Goal: Task Accomplishment & Management: Use online tool/utility

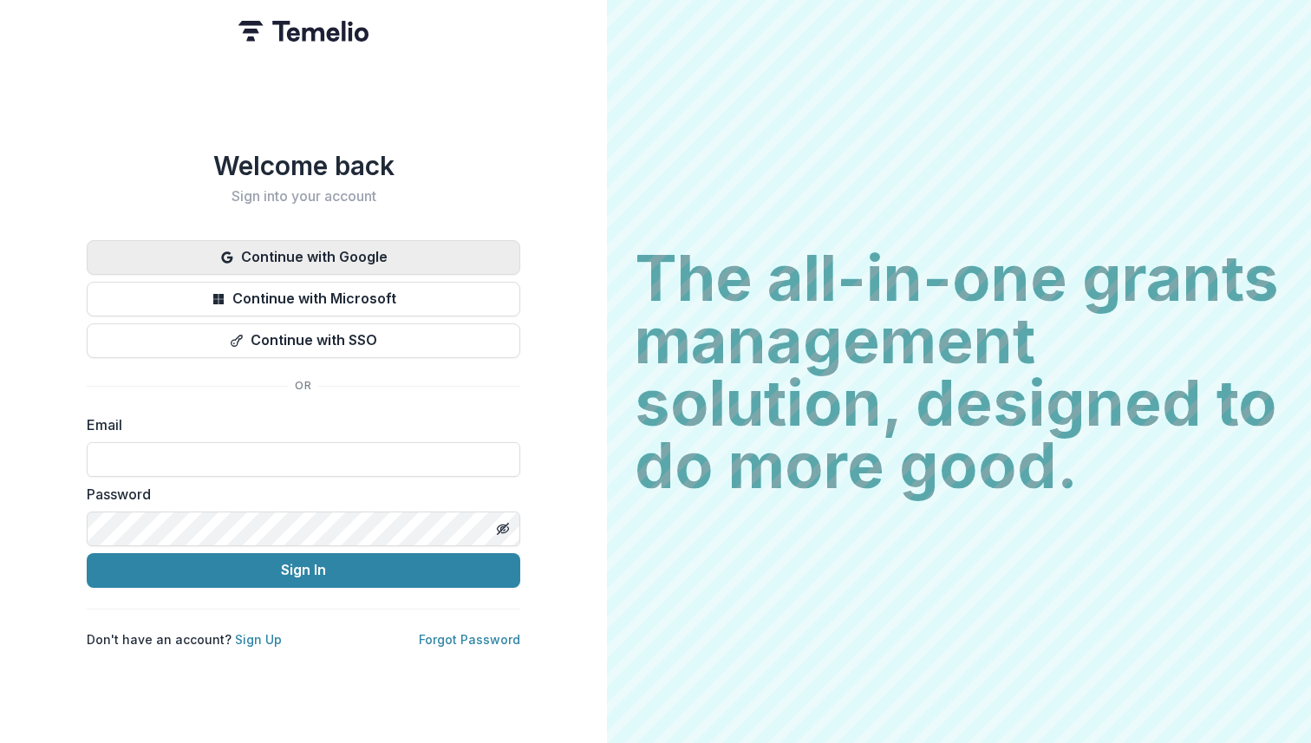
click at [335, 248] on button "Continue with Google" at bounding box center [304, 257] width 434 height 35
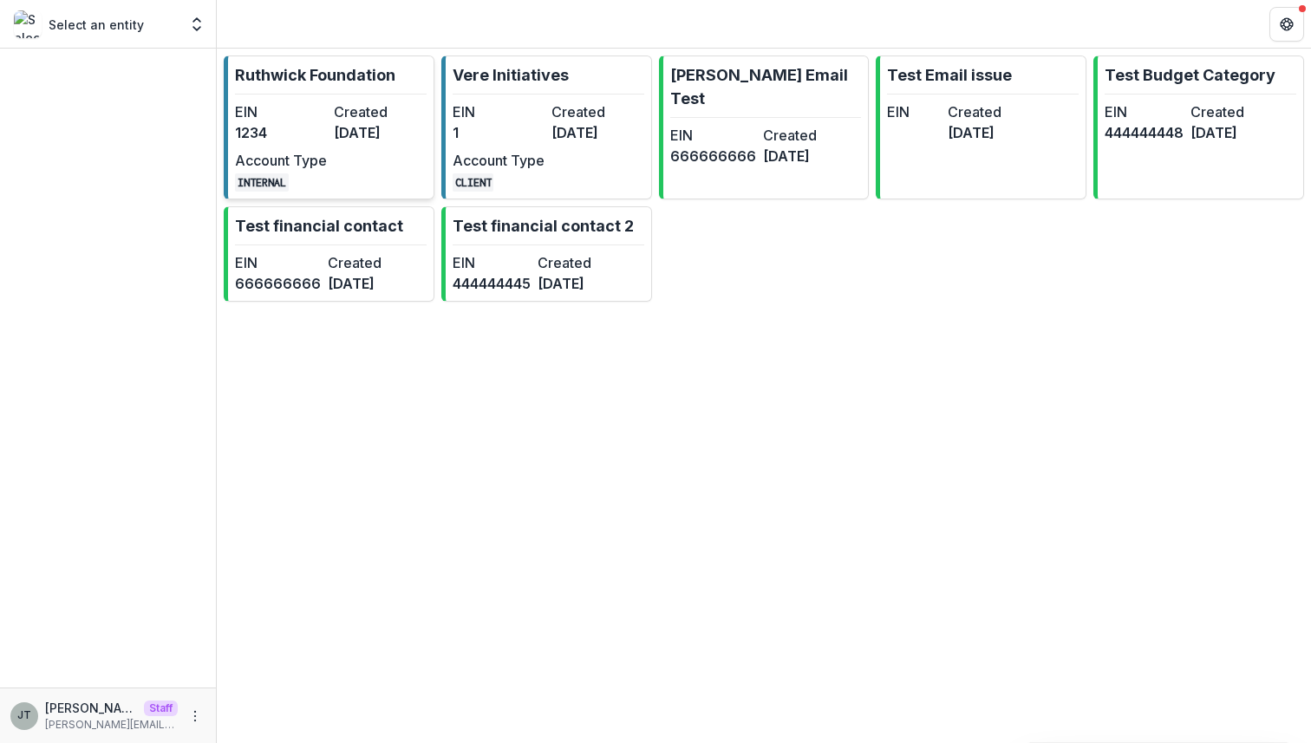
click at [324, 117] on dt "EIN" at bounding box center [281, 111] width 92 height 21
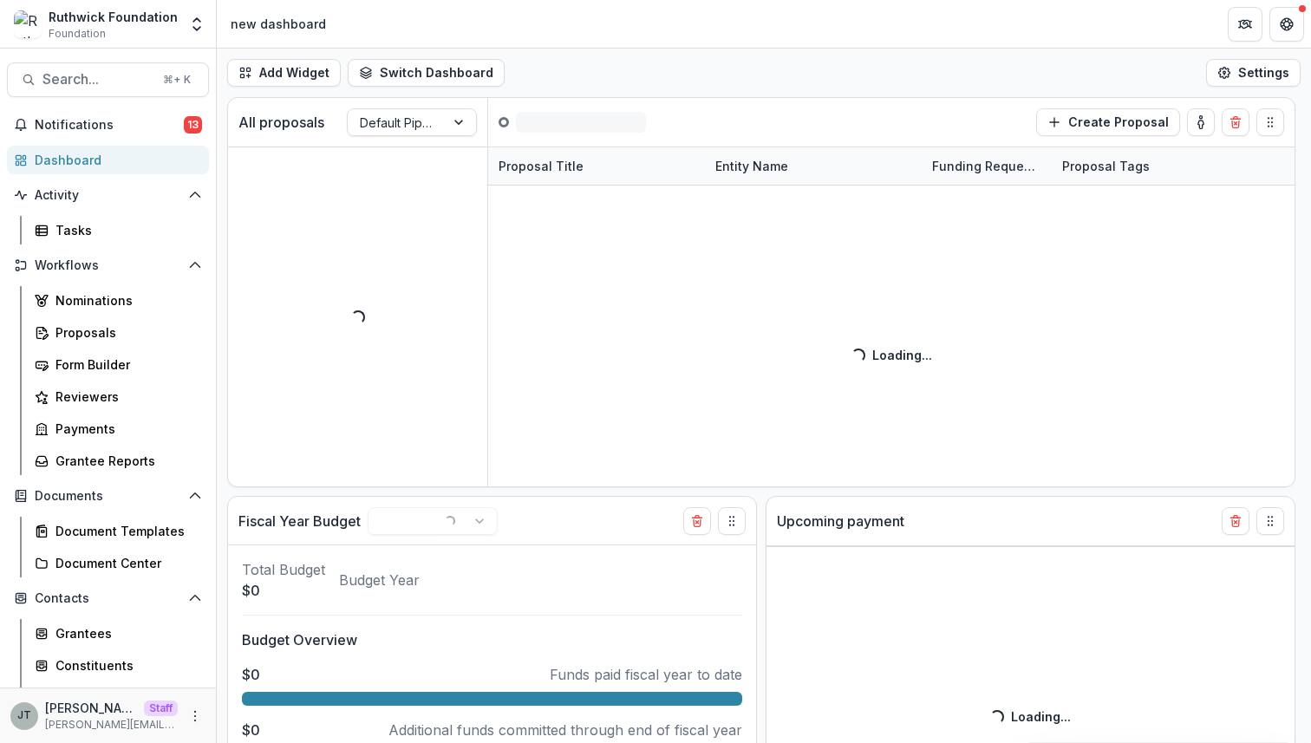
select select "******"
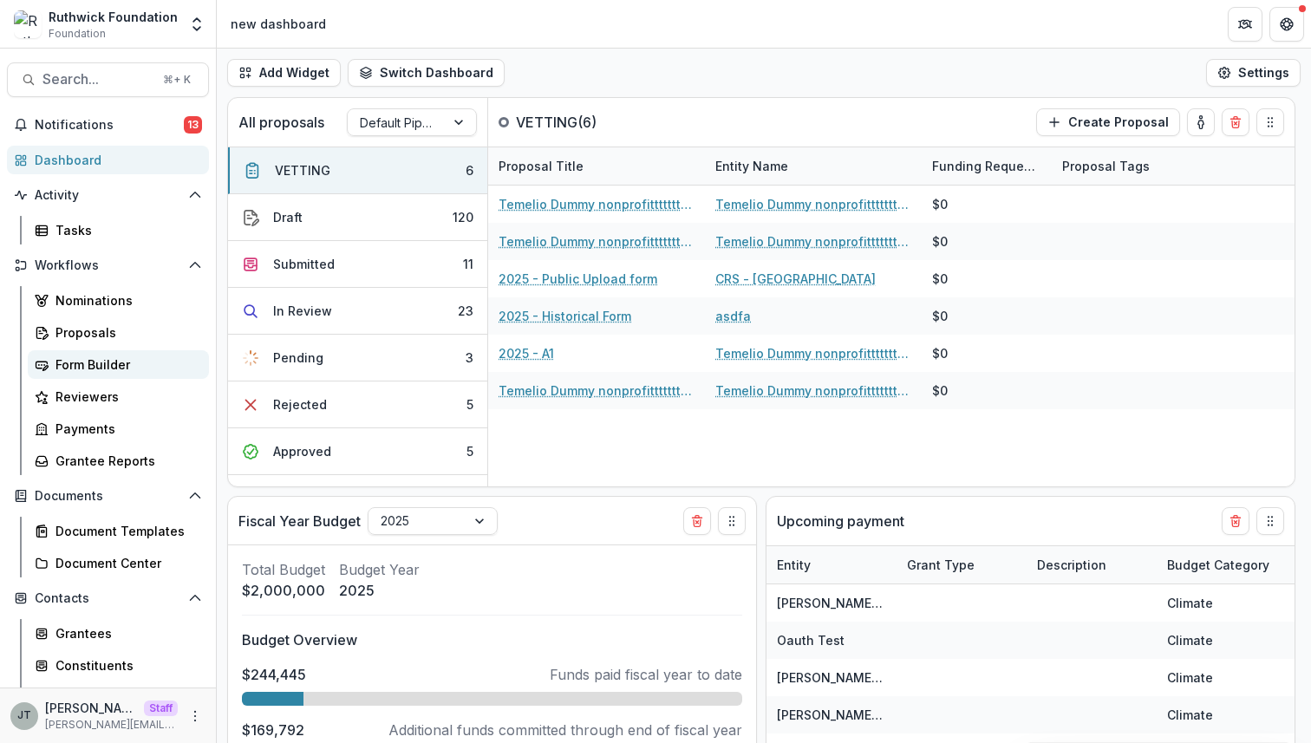
click at [123, 369] on div "Form Builder" at bounding box center [126, 365] width 140 height 18
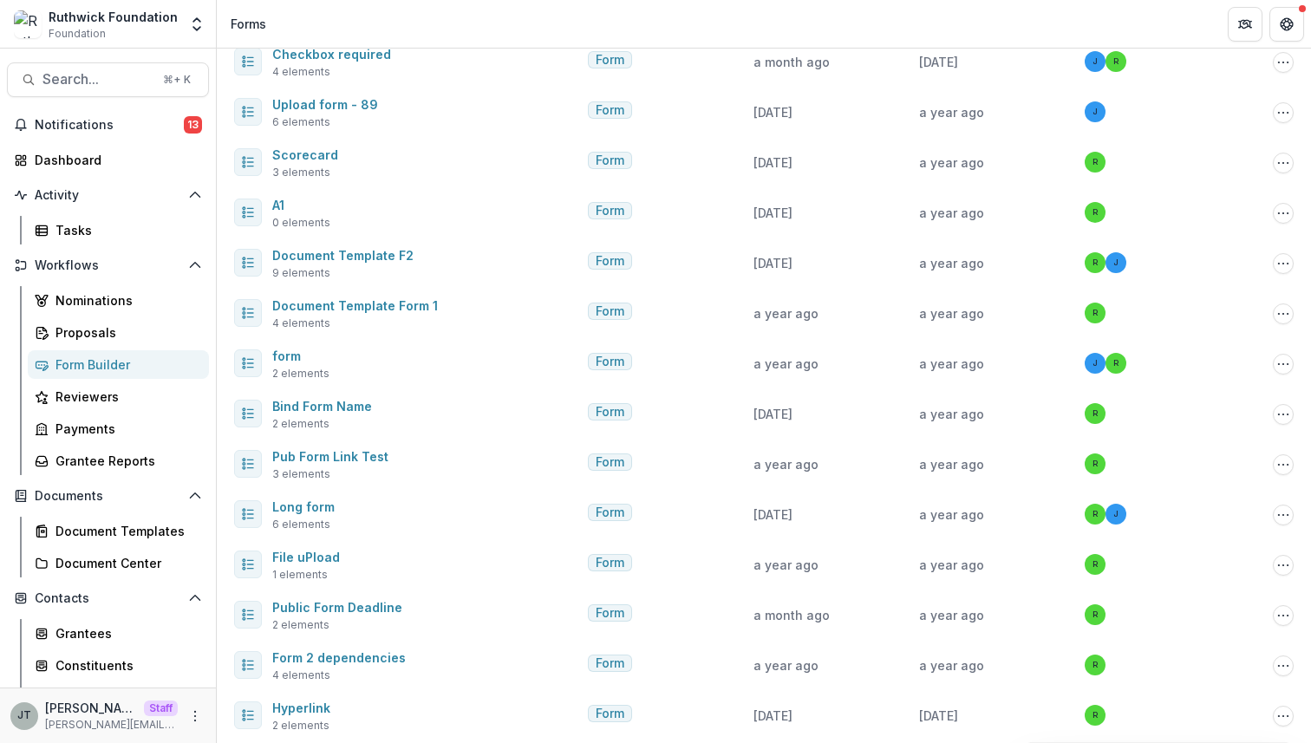
scroll to position [2673, 0]
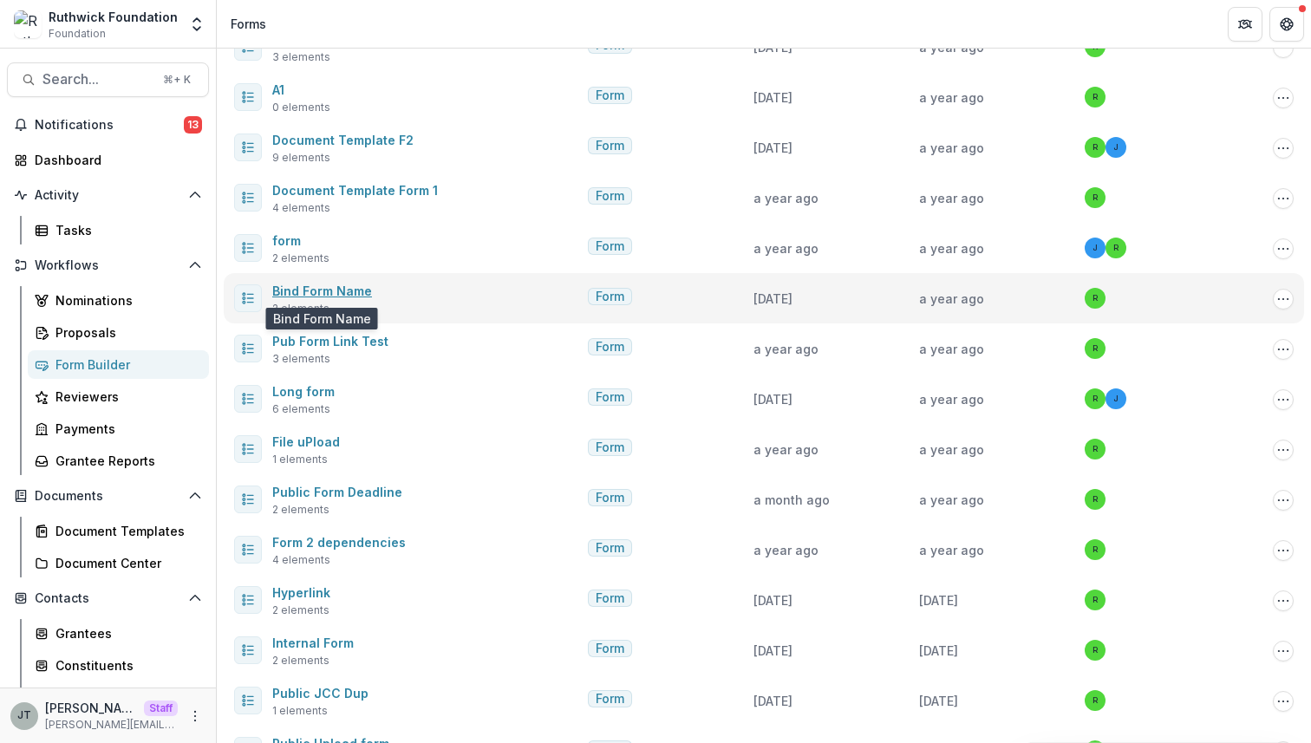
click at [345, 291] on link "Bind Form Name" at bounding box center [322, 291] width 100 height 15
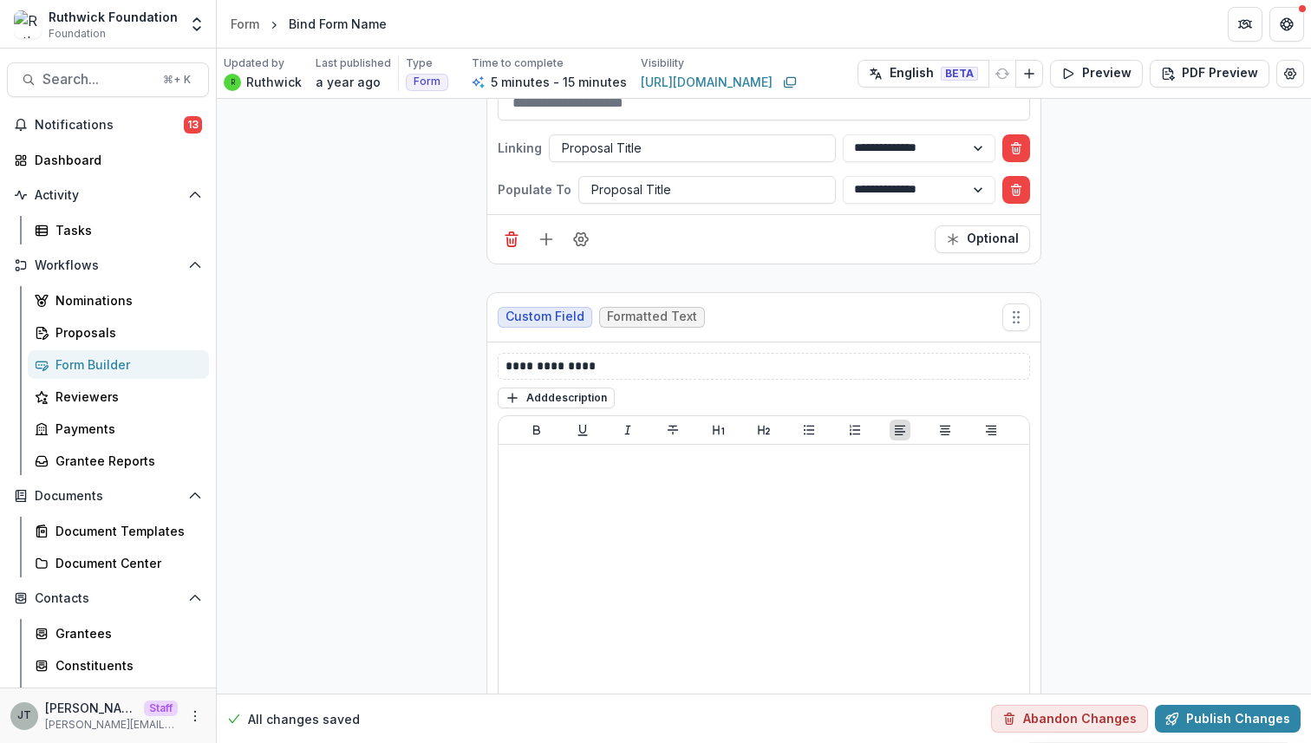
scroll to position [327, 0]
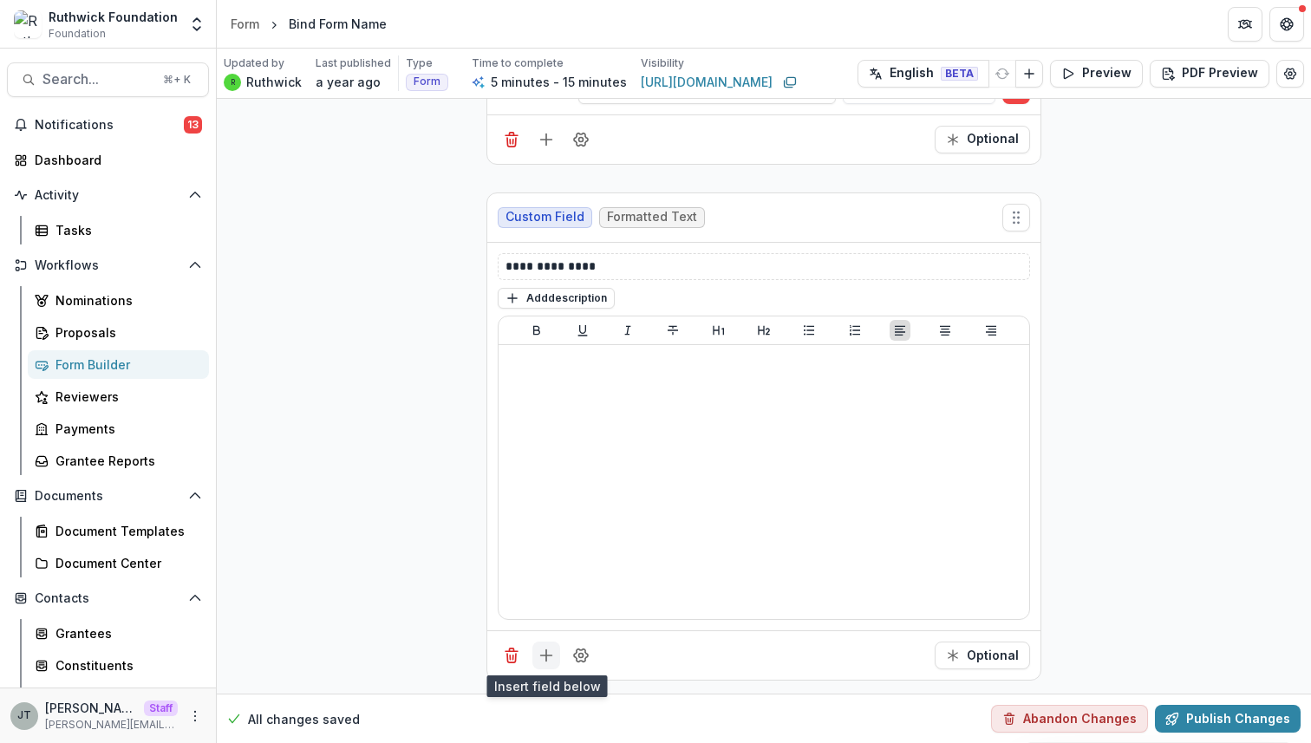
click at [545, 656] on icon "Add field" at bounding box center [546, 655] width 17 height 17
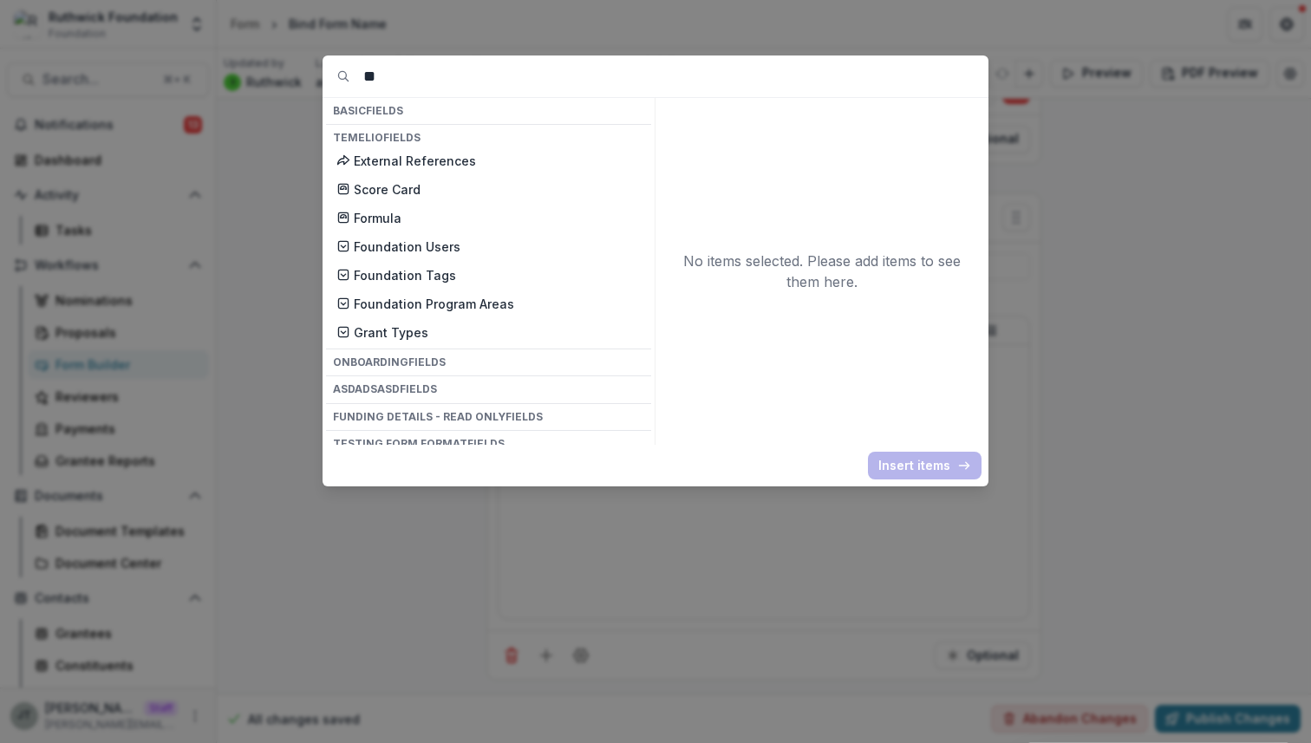
type input "*"
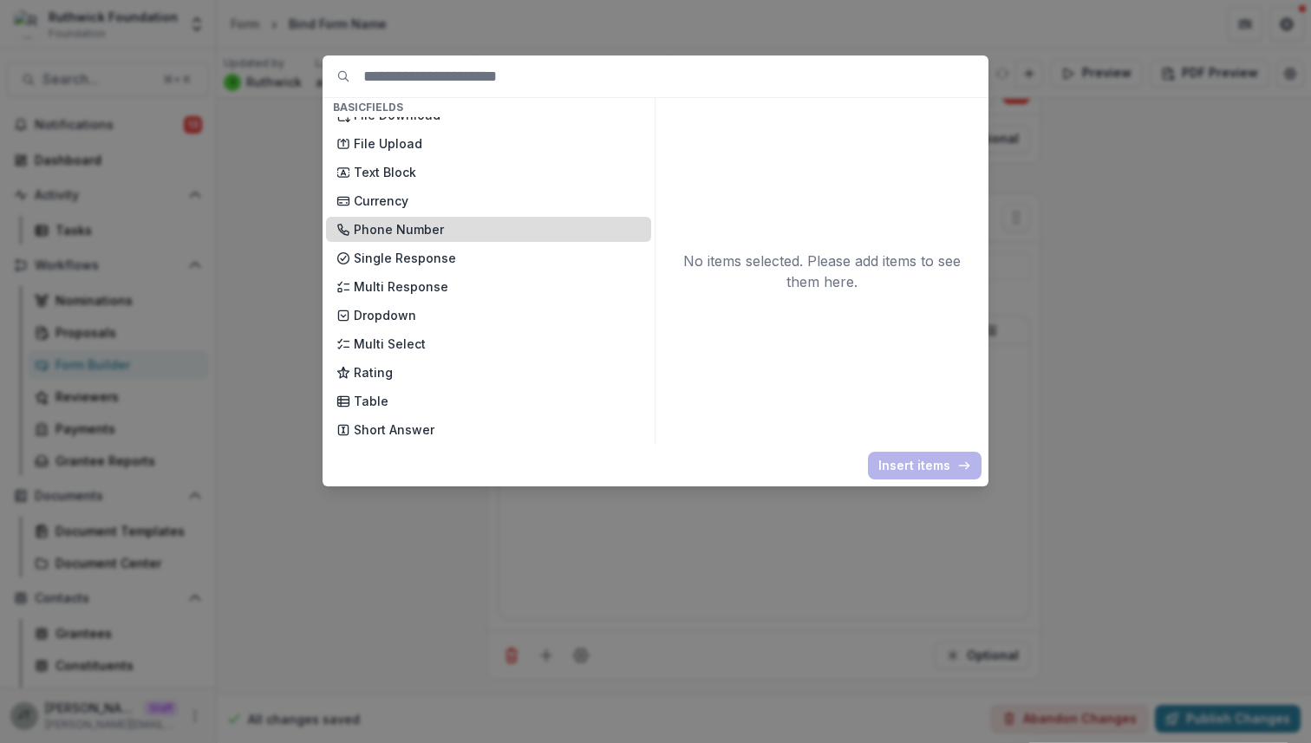
scroll to position [45, 0]
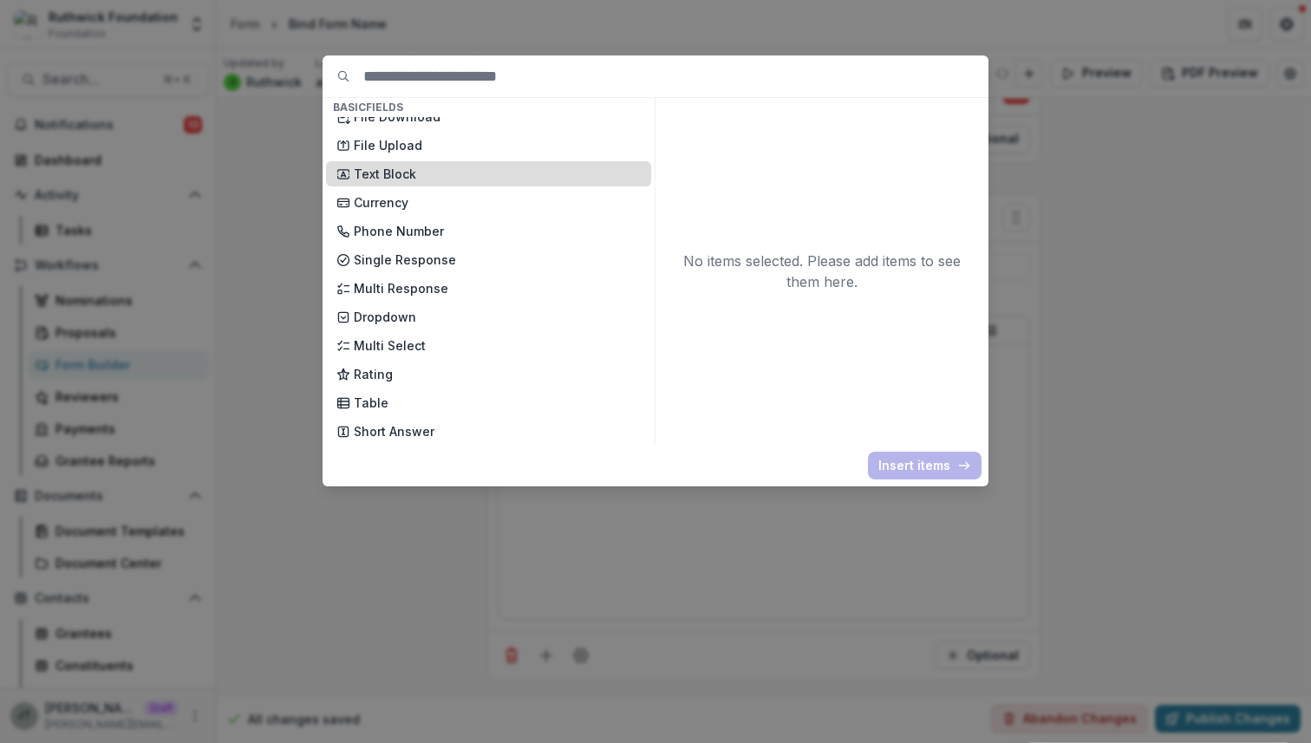
click at [390, 178] on p "Text Block" at bounding box center [497, 174] width 287 height 18
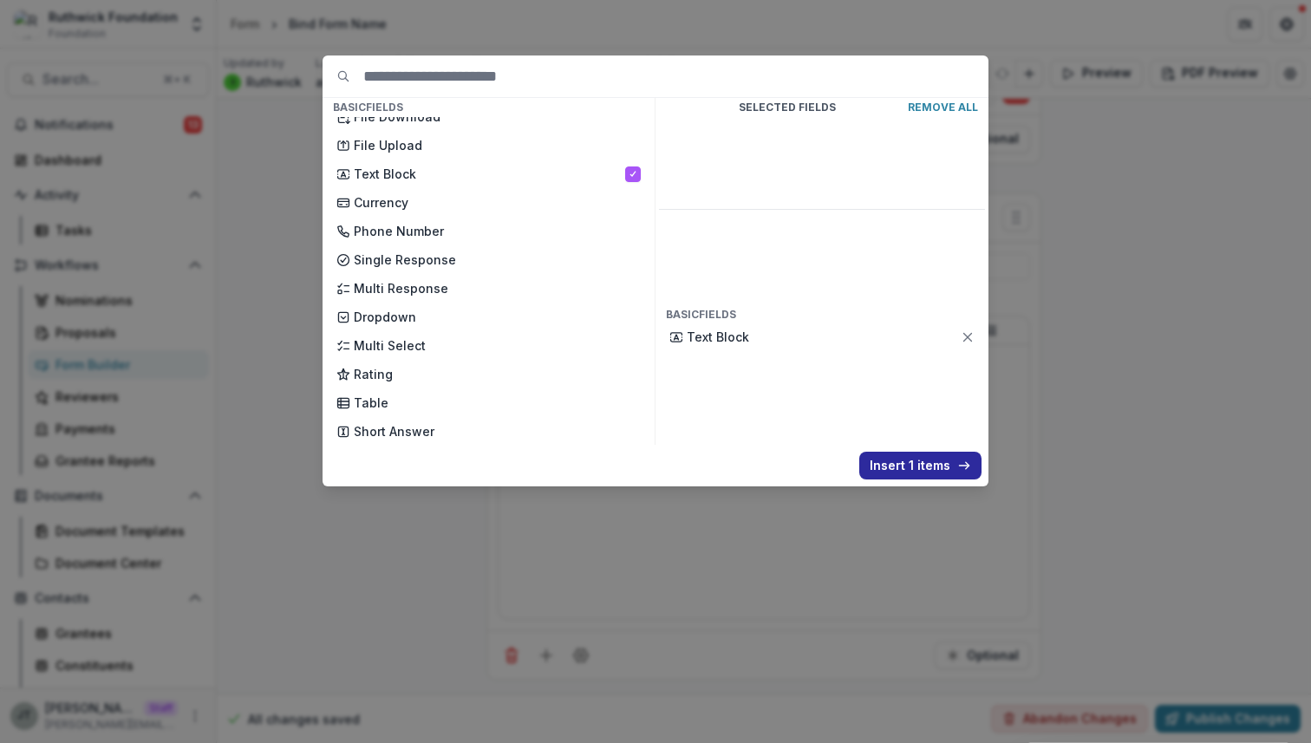
click at [927, 461] on button "Insert 1 items" at bounding box center [921, 466] width 122 height 28
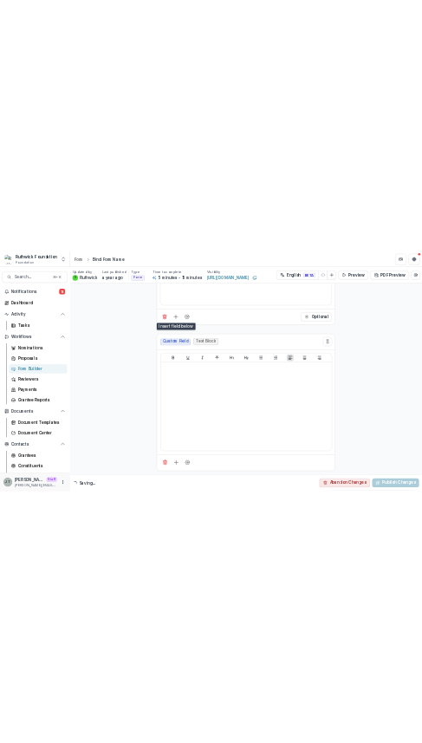
scroll to position [781, 0]
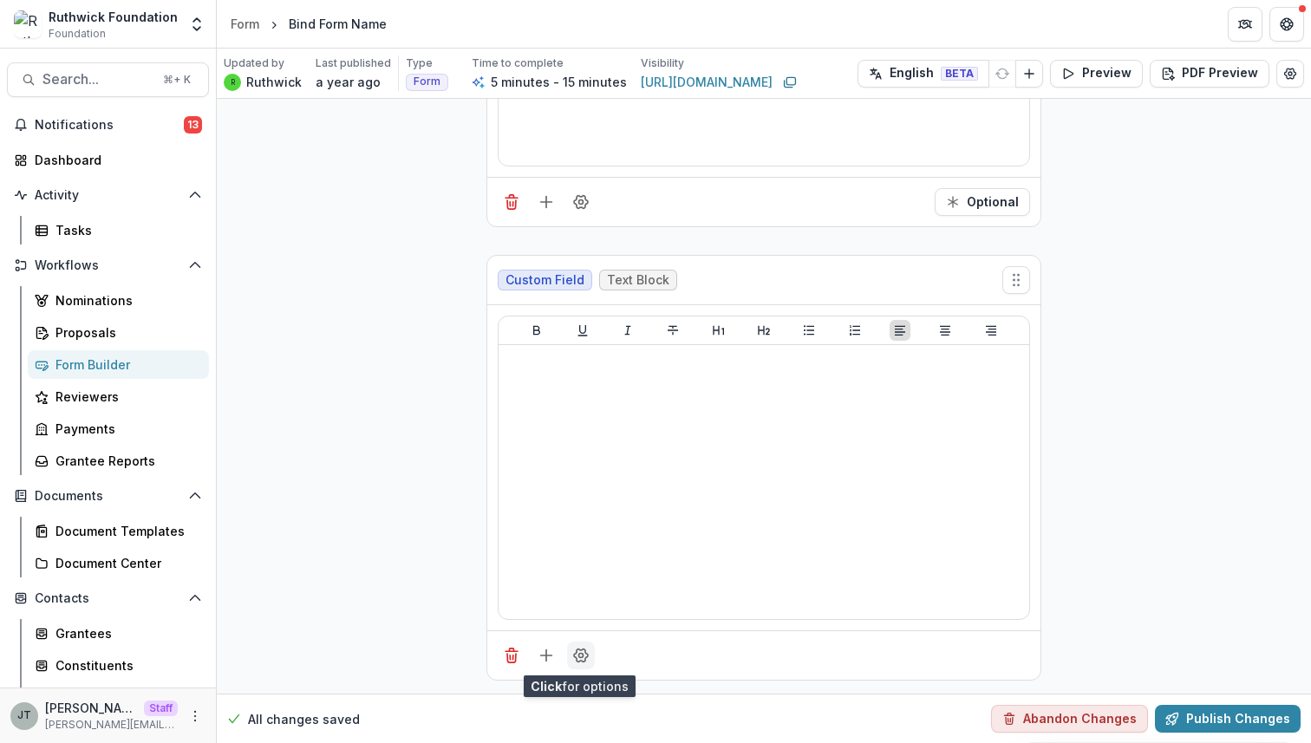
click at [576, 657] on icon "Field Settings" at bounding box center [580, 655] width 17 height 17
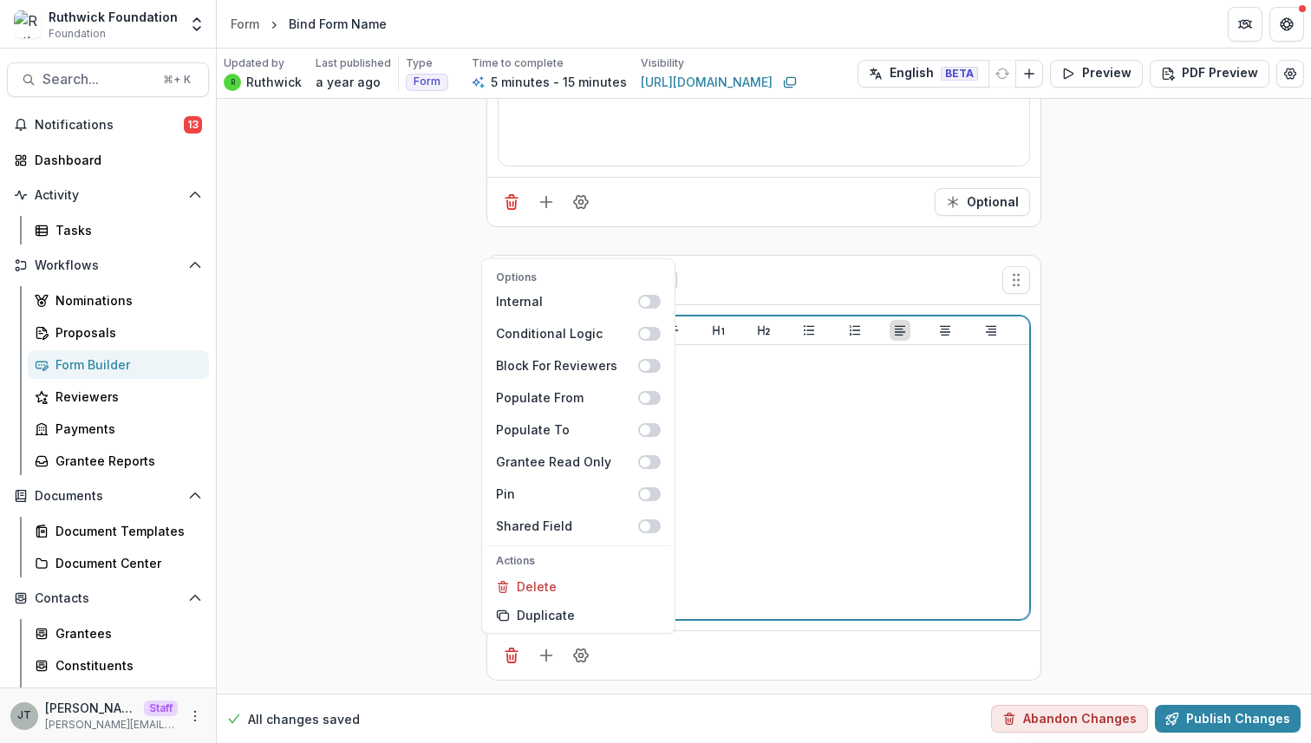
click at [871, 525] on div at bounding box center [764, 482] width 517 height 260
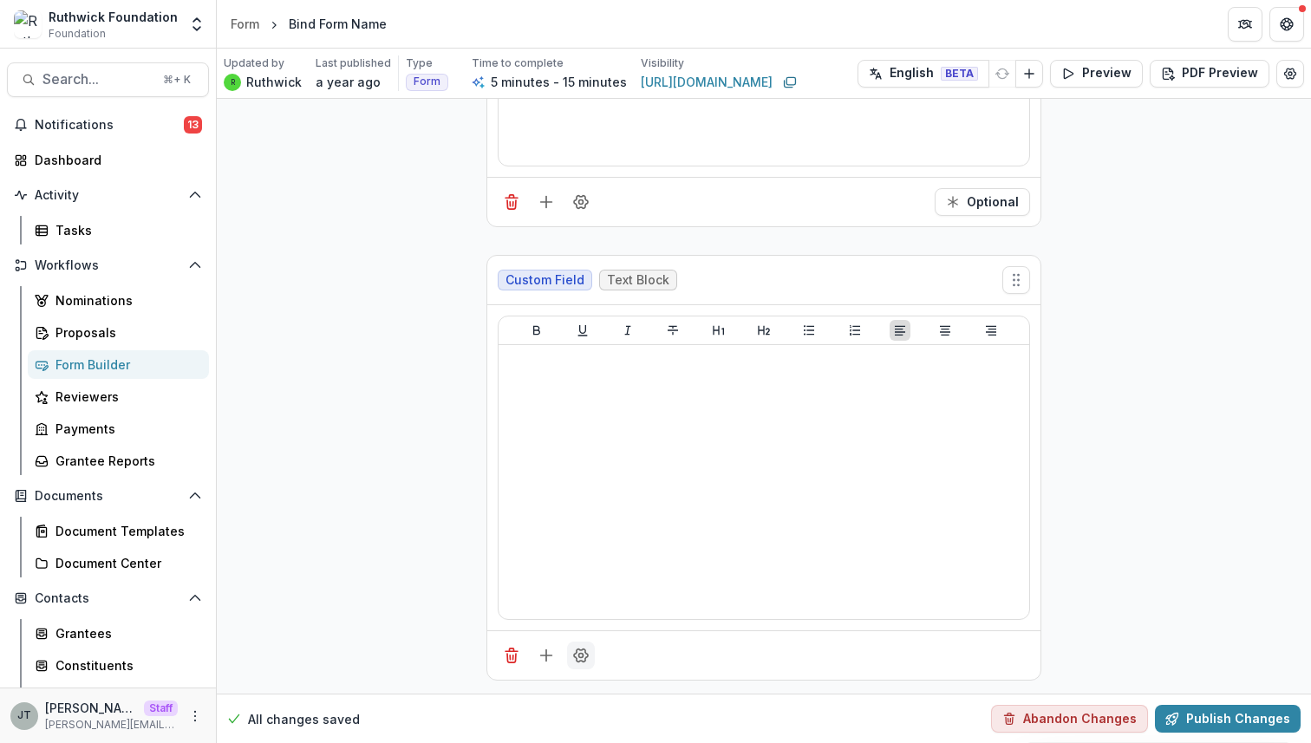
click at [574, 652] on icon "Field Settings" at bounding box center [581, 656] width 14 height 13
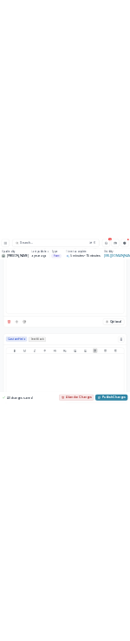
scroll to position [596, 0]
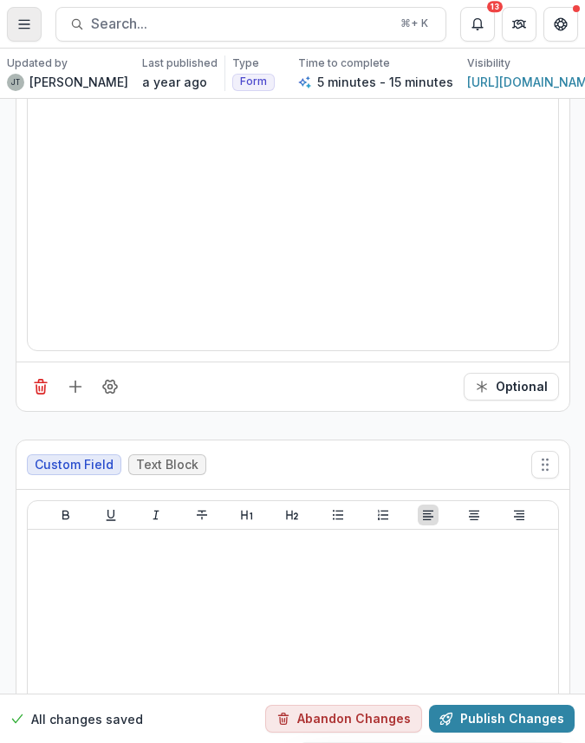
click at [26, 37] on button "Toggle Menu" at bounding box center [24, 24] width 35 height 35
